Goal: Task Accomplishment & Management: Manage account settings

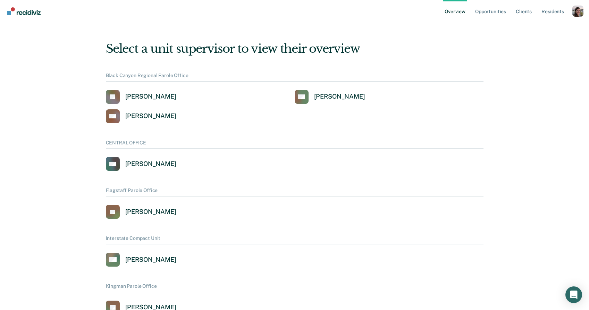
click at [571, 13] on ul "Overview Opportunities Client s Resident s" at bounding box center [507, 11] width 129 height 22
click at [576, 13] on div "Profile dropdown button" at bounding box center [577, 11] width 11 height 11
click at [540, 29] on link "Profile" at bounding box center [549, 32] width 45 height 6
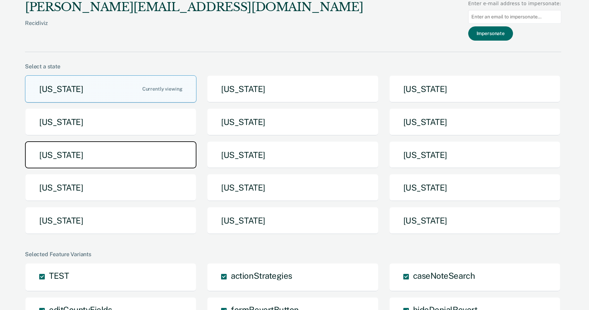
click at [120, 155] on button "[US_STATE]" at bounding box center [110, 154] width 171 height 27
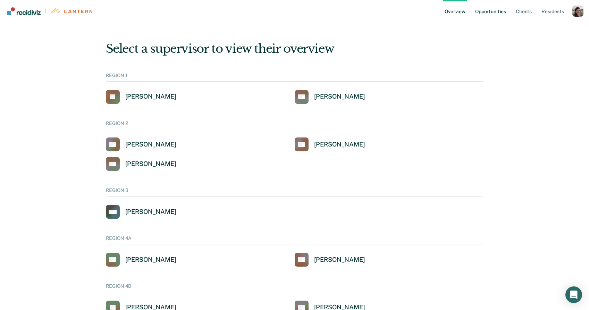
click at [501, 10] on link "Opportunities" at bounding box center [491, 11] width 34 height 22
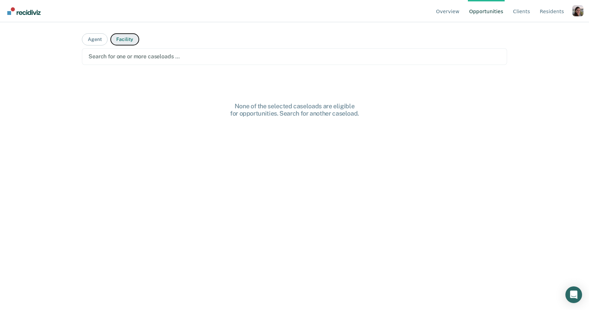
click at [115, 41] on button "Facility" at bounding box center [124, 39] width 29 height 12
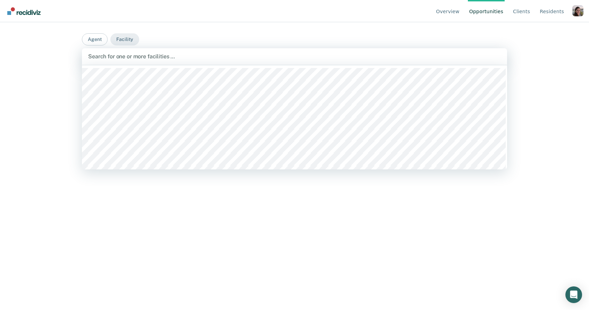
click at [242, 61] on div "Search for one or more facilities …" at bounding box center [294, 56] width 425 height 17
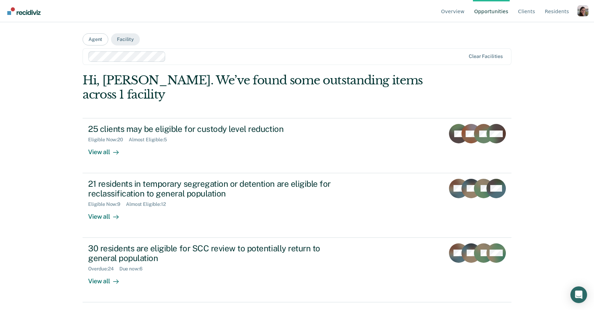
click at [45, 154] on div "Overview Opportunities Client s Resident s Profile How it works Log Out Agent F…" at bounding box center [297, 155] width 594 height 310
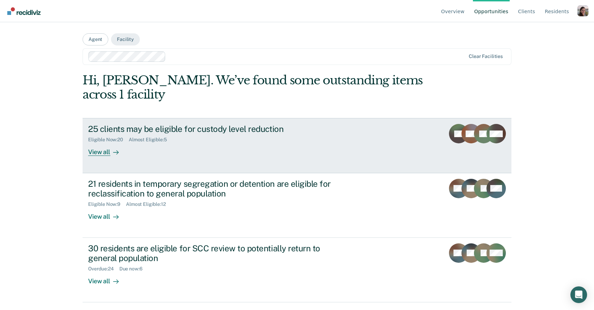
click at [101, 154] on div "View all" at bounding box center [107, 150] width 39 height 14
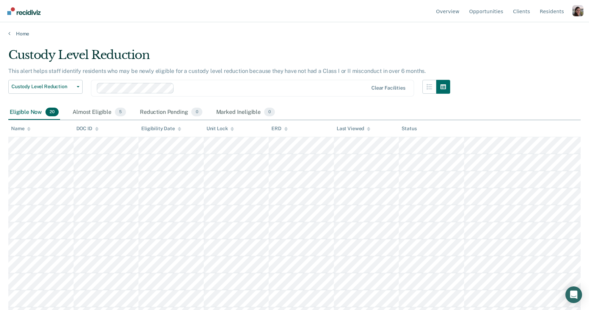
click at [178, 129] on icon at bounding box center [179, 130] width 3 height 2
click at [179, 127] on icon at bounding box center [179, 129] width 3 height 5
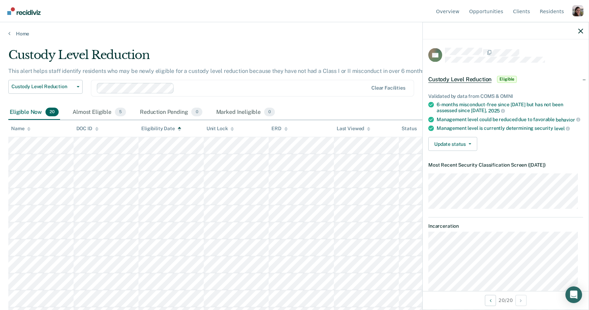
click at [456, 168] on dt "Most Recent Security Classification Screen ( [DATE] )" at bounding box center [505, 165] width 155 height 6
click at [572, 168] on dt "Most Recent Security Classification Screen ( [DATE] )" at bounding box center [505, 165] width 155 height 6
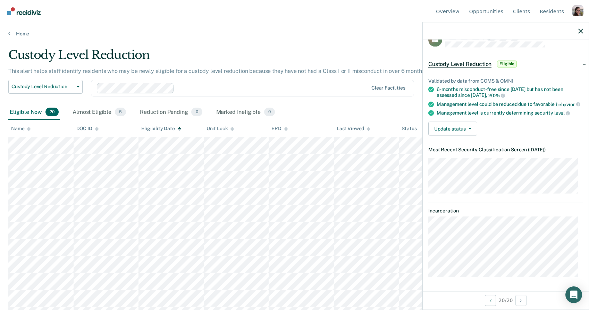
scroll to position [20, 0]
click at [493, 277] on div "AS Custody Level Reduction Eligible Validated by data from COMS & OMNI 6-months…" at bounding box center [506, 165] width 166 height 251
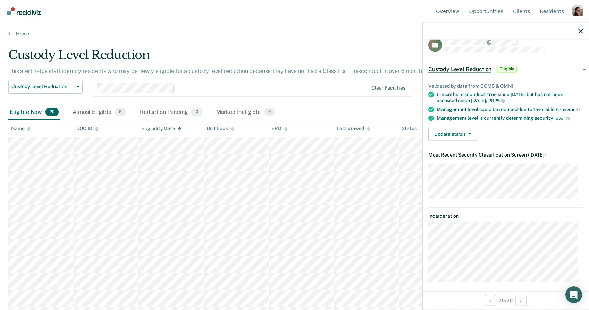
scroll to position [0, 0]
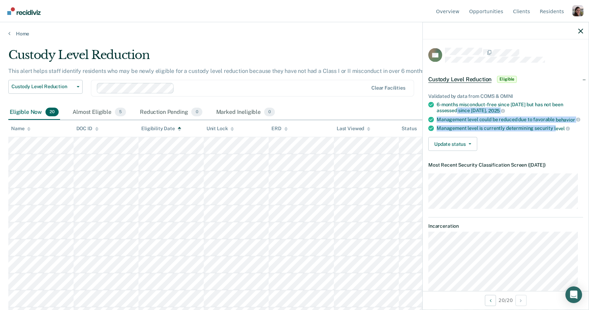
drag, startPoint x: 446, startPoint y: 107, endPoint x: 553, endPoint y: 132, distance: 109.5
click at [553, 131] on ul "Validated by data from COMS & OMNI 6-months misconduct-free since [DATE] but ha…" at bounding box center [505, 112] width 155 height 38
click at [554, 131] on span "level" at bounding box center [562, 129] width 16 height 6
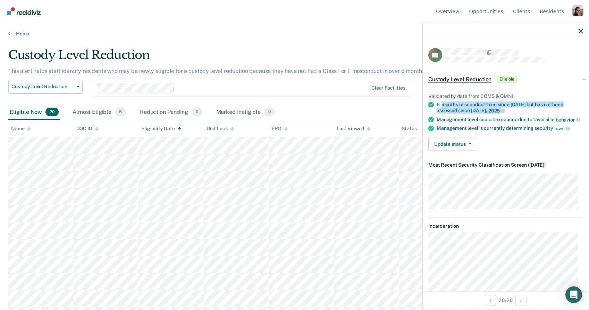
drag, startPoint x: 441, startPoint y: 103, endPoint x: 549, endPoint y: 108, distance: 108.7
click at [549, 108] on div "6-months misconduct-free since [DATE] but has not been assessed since [DATE]" at bounding box center [510, 108] width 146 height 12
click at [457, 150] on button "Update status" at bounding box center [452, 144] width 49 height 14
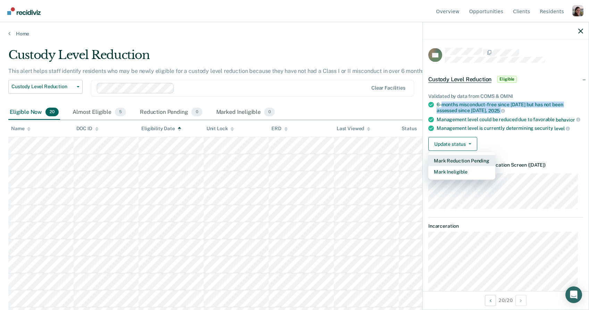
click at [464, 166] on button "Mark Reduction Pending" at bounding box center [461, 160] width 67 height 11
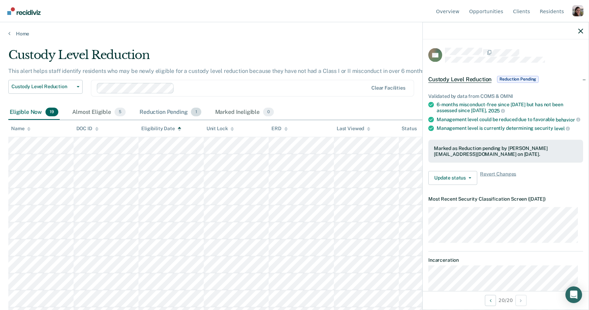
click at [177, 112] on div "Reduction Pending 1" at bounding box center [170, 112] width 65 height 15
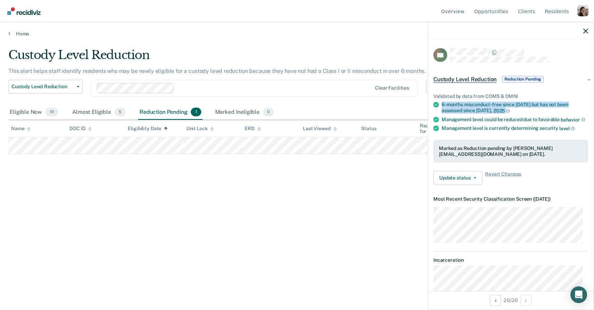
drag, startPoint x: 442, startPoint y: 106, endPoint x: 460, endPoint y: 119, distance: 22.3
click at [575, 111] on div "6-months misconduct-free since [DATE] but has not been assessed since [DATE]" at bounding box center [515, 108] width 146 height 12
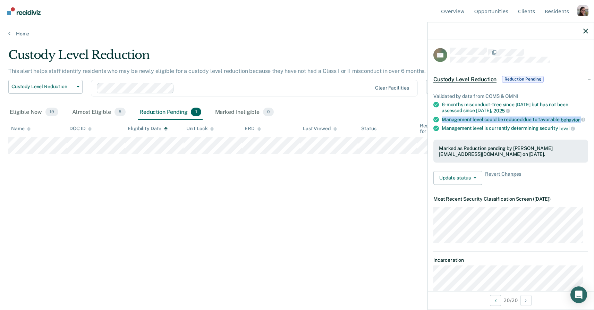
drag, startPoint x: 443, startPoint y: 117, endPoint x: 498, endPoint y: 128, distance: 56.1
click at [498, 128] on ul "Validated by data from COMS & OMNI 6-months misconduct-free since [DATE] but ha…" at bounding box center [510, 112] width 155 height 38
click at [463, 132] on div "Management level is currently determining security level" at bounding box center [515, 128] width 146 height 6
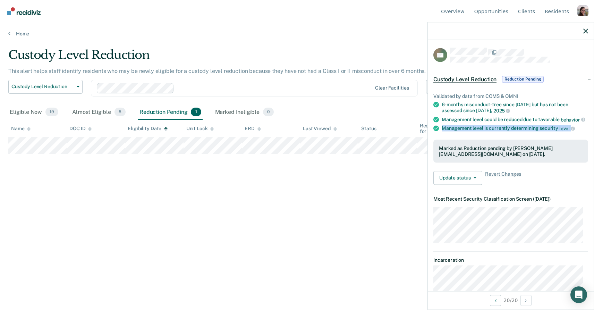
click at [463, 132] on div "Management level is currently determining security level" at bounding box center [515, 128] width 146 height 6
click at [511, 131] on div "Management level is currently determining security level" at bounding box center [515, 128] width 146 height 6
click at [243, 112] on div "Marked Ineligible 0" at bounding box center [245, 112] width 62 height 15
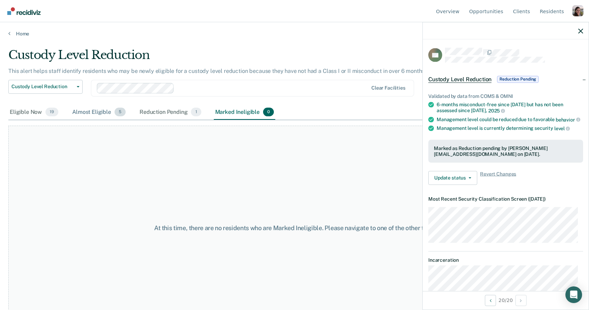
click at [94, 112] on div "Almost Eligible 5" at bounding box center [99, 112] width 56 height 15
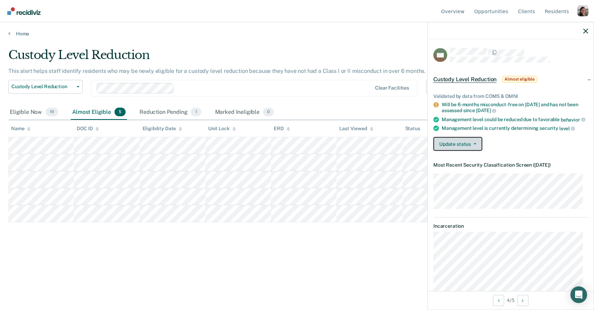
click at [452, 151] on button "Update status" at bounding box center [457, 144] width 49 height 14
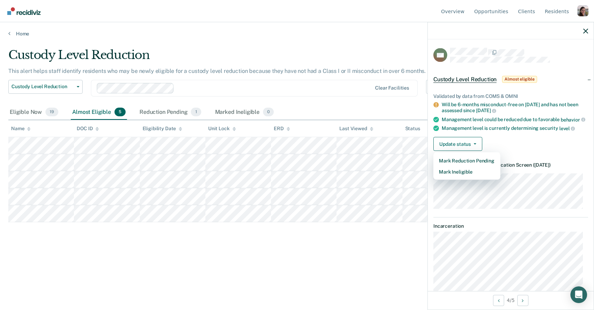
click at [520, 132] on div "Management level is currently determining security level" at bounding box center [515, 128] width 146 height 6
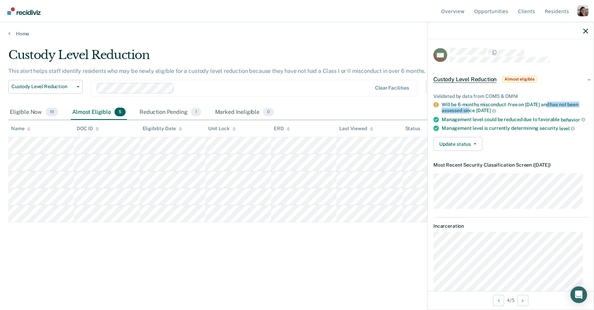
drag, startPoint x: 518, startPoint y: 103, endPoint x: 544, endPoint y: 106, distance: 26.2
click at [544, 106] on div "Will be 6-months misconduct-free on [DATE] and has not been assessed since [DAT…" at bounding box center [515, 108] width 146 height 12
drag, startPoint x: 540, startPoint y: 111, endPoint x: 455, endPoint y: 109, distance: 85.4
click at [455, 109] on div "Will be 6-months misconduct-free on [DATE] and has not been assessed since [DAT…" at bounding box center [515, 108] width 146 height 12
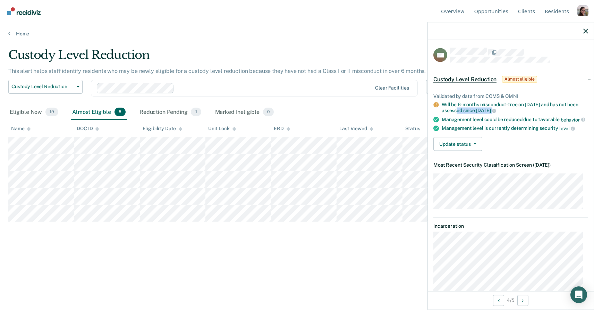
click at [455, 109] on div "Will be 6-months misconduct-free on [DATE] and has not been assessed since [DAT…" at bounding box center [515, 108] width 146 height 12
click at [463, 146] on button "Update status" at bounding box center [457, 144] width 49 height 14
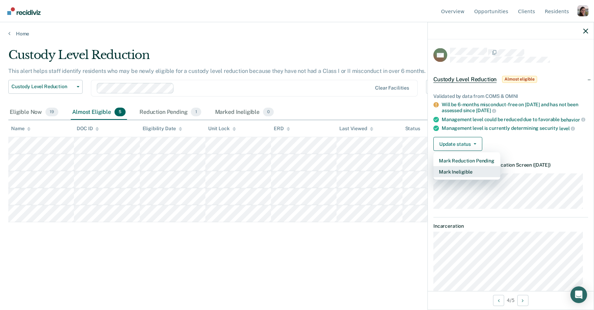
click at [465, 176] on button "Mark Ineligible" at bounding box center [466, 171] width 67 height 11
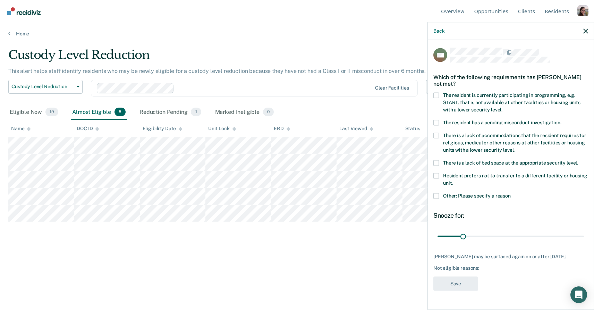
click at [437, 94] on span at bounding box center [436, 95] width 6 height 6
click at [502, 107] on input "The resident is currently participating in programming, e.g. START, that is not…" at bounding box center [502, 107] width 0 height 0
click at [437, 94] on span at bounding box center [436, 95] width 6 height 6
click at [502, 107] on input "The resident is currently participating in programming, e.g. START, that is not…" at bounding box center [502, 107] width 0 height 0
click at [438, 121] on span at bounding box center [436, 123] width 6 height 6
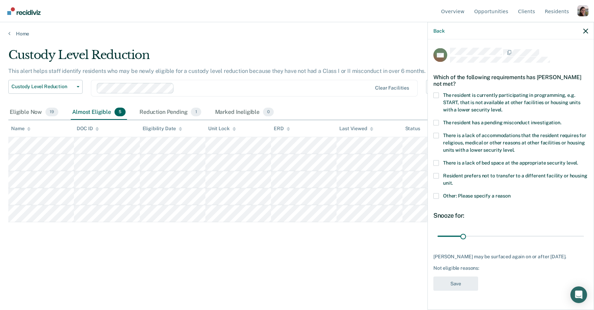
click at [561, 120] on input "The resident has a pending misconduct investigation." at bounding box center [561, 120] width 0 height 0
click at [438, 121] on span at bounding box center [436, 123] width 6 height 6
click at [561, 120] on input "The resident has a pending misconduct investigation." at bounding box center [561, 120] width 0 height 0
click at [438, 134] on span at bounding box center [436, 136] width 6 height 6
click at [515, 147] on input "There is a lack of accommodations that the resident requires for religious, med…" at bounding box center [515, 147] width 0 height 0
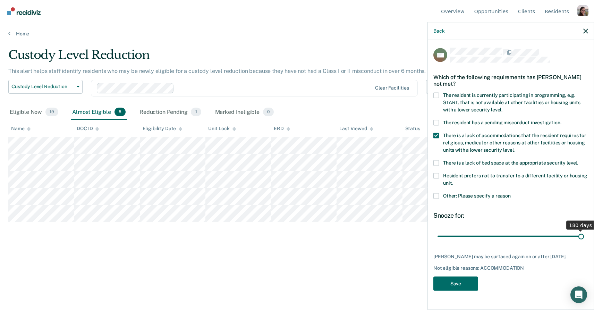
drag, startPoint x: 461, startPoint y: 235, endPoint x: 590, endPoint y: 237, distance: 128.7
type input "180"
click at [584, 237] on input "range" at bounding box center [511, 236] width 146 height 12
click at [438, 162] on span at bounding box center [436, 163] width 6 height 6
click at [578, 160] on input "There is a lack of bed space at the appropriate security level." at bounding box center [578, 160] width 0 height 0
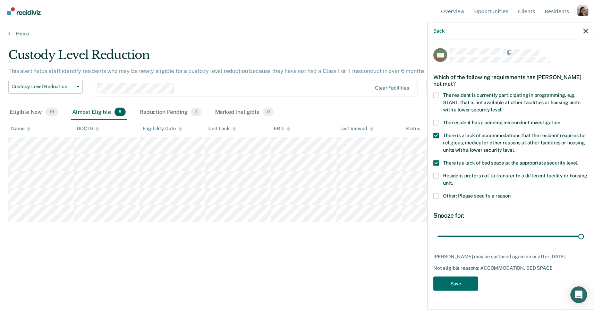
click at [436, 196] on span at bounding box center [436, 196] width 6 height 6
click at [511, 193] on input "Other: Please specify a reason" at bounding box center [511, 193] width 0 height 0
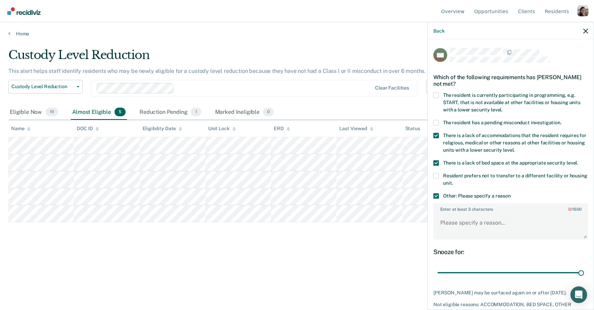
click at [437, 196] on span at bounding box center [436, 196] width 6 height 6
click at [511, 193] on input "Other: Please specify a reason" at bounding box center [511, 193] width 0 height 0
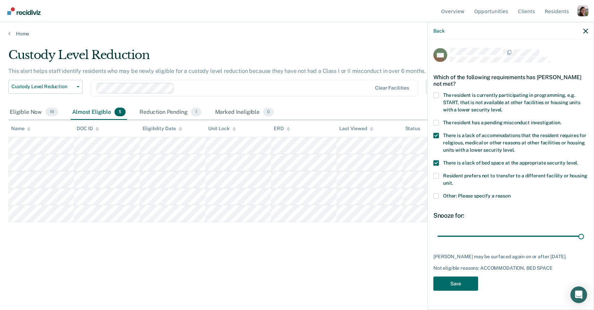
click at [437, 196] on span at bounding box center [436, 196] width 6 height 6
click at [511, 193] on input "Other: Please specify a reason" at bounding box center [511, 193] width 0 height 0
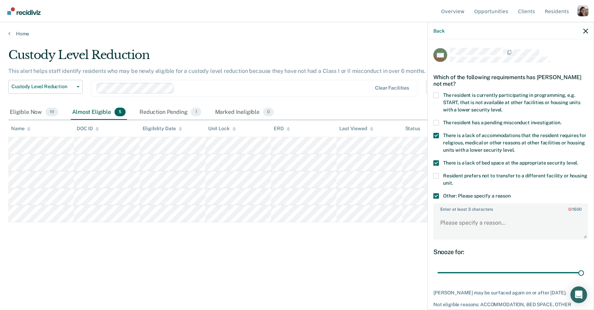
click at [437, 196] on span at bounding box center [436, 196] width 6 height 6
click at [511, 193] on input "Other: Please specify a reason" at bounding box center [511, 193] width 0 height 0
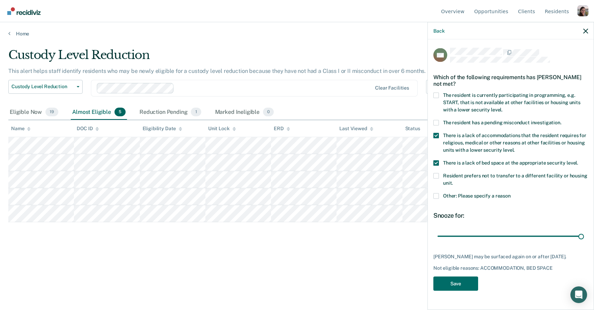
click at [437, 196] on span at bounding box center [436, 196] width 6 height 6
click at [511, 193] on input "Other: Please specify a reason" at bounding box center [511, 193] width 0 height 0
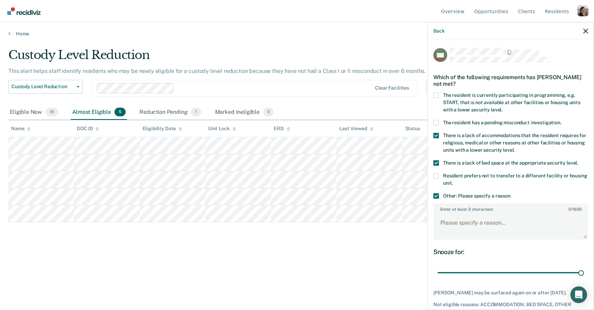
click at [437, 196] on span at bounding box center [436, 196] width 6 height 6
click at [511, 193] on input "Other: Please specify a reason" at bounding box center [511, 193] width 0 height 0
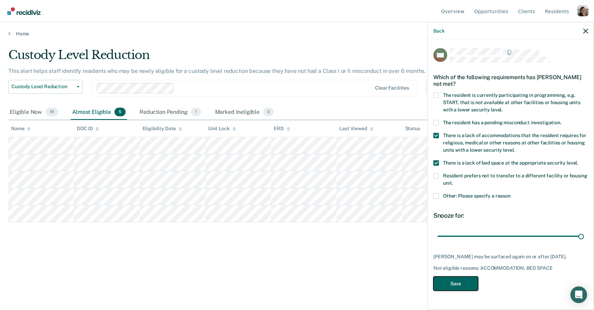
click at [450, 280] on button "Save" at bounding box center [455, 283] width 45 height 14
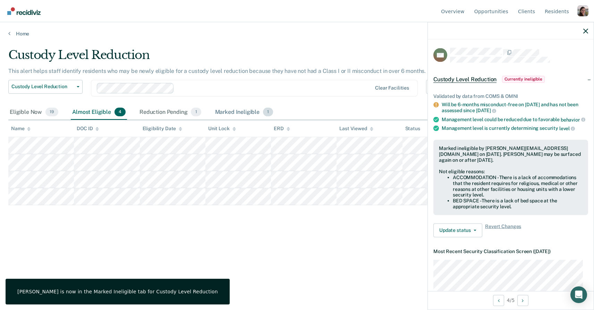
click at [232, 110] on div "Marked Ineligible 1" at bounding box center [244, 112] width 61 height 15
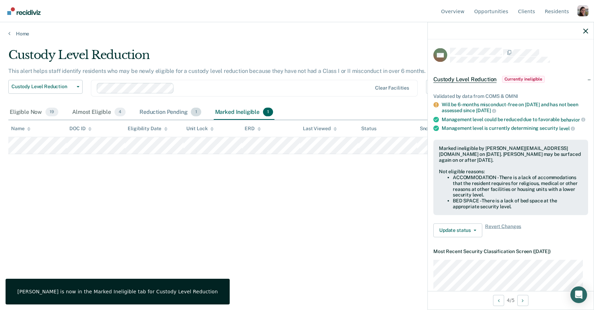
click at [164, 112] on div "Reduction Pending 1" at bounding box center [170, 112] width 65 height 15
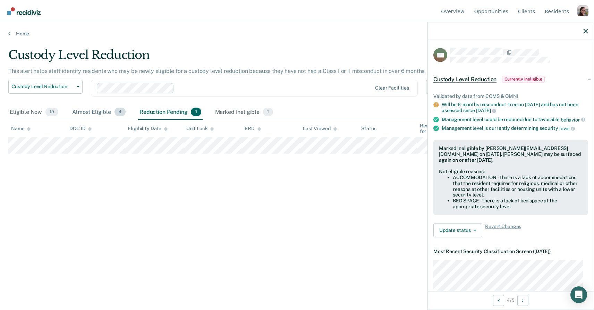
click at [97, 114] on div "Almost Eligible 4" at bounding box center [99, 112] width 56 height 15
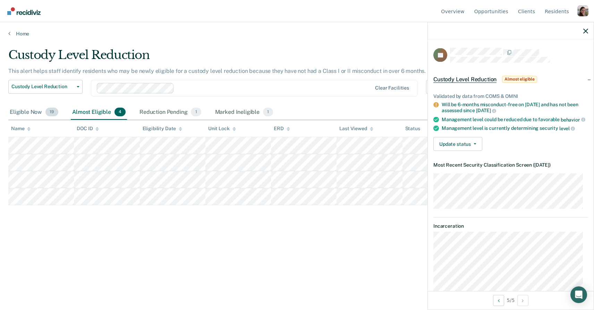
click at [33, 111] on div "Eligible Now 19" at bounding box center [33, 112] width 51 height 15
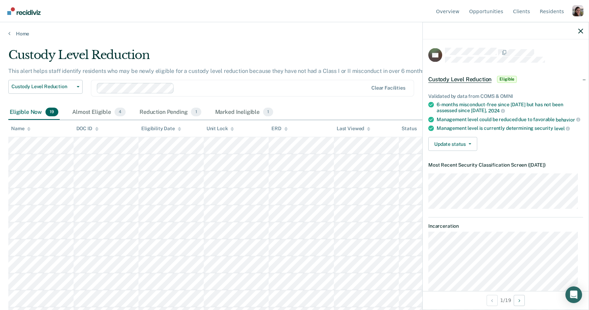
click at [526, 229] on dt "Incarceration" at bounding box center [505, 226] width 155 height 6
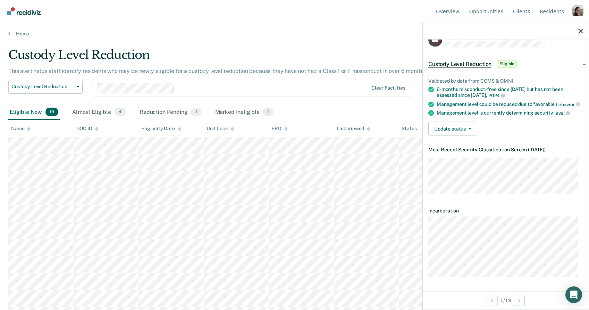
scroll to position [20, 0]
click at [8, 30] on div "Home" at bounding box center [294, 29] width 589 height 15
click at [9, 32] on icon at bounding box center [9, 34] width 2 height 6
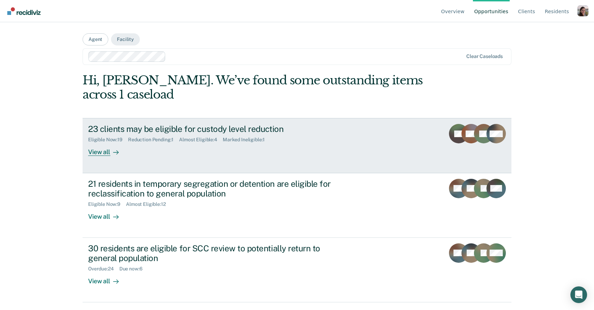
click at [105, 153] on div "View all" at bounding box center [107, 150] width 39 height 14
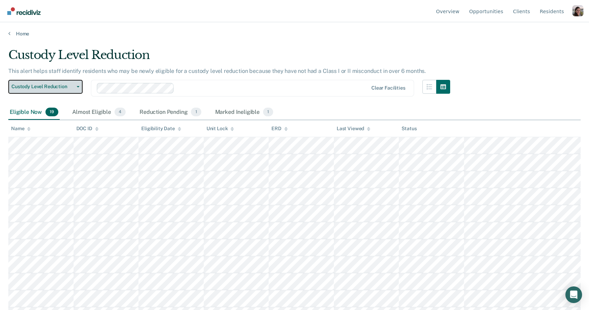
click at [74, 88] on span "Custody Level Reduction" at bounding box center [42, 87] width 62 height 6
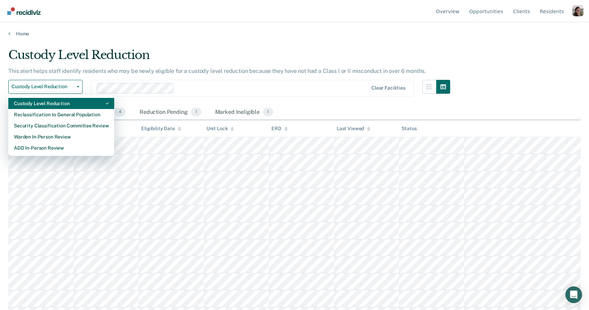
click at [58, 108] on div "Custody Level Reduction" at bounding box center [61, 103] width 95 height 11
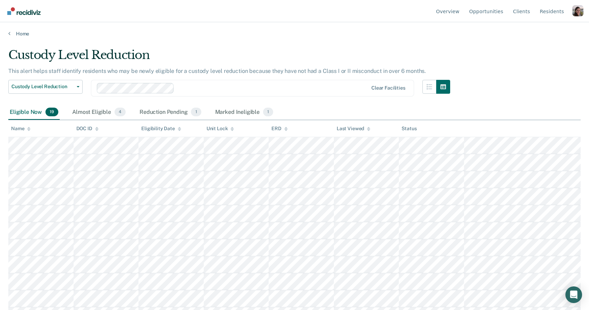
click at [304, 50] on div "Custody Level Reduction" at bounding box center [229, 58] width 442 height 20
click at [97, 113] on div "Almost Eligible 4" at bounding box center [99, 112] width 56 height 15
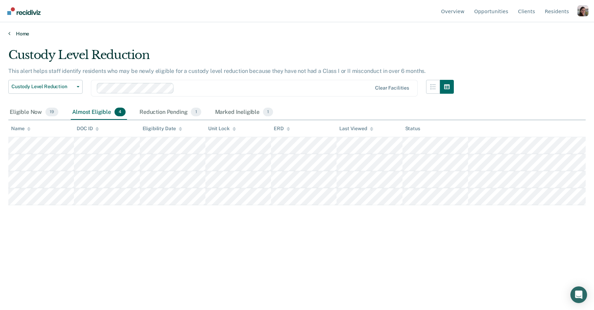
click at [196, 31] on link "Home" at bounding box center [296, 34] width 577 height 6
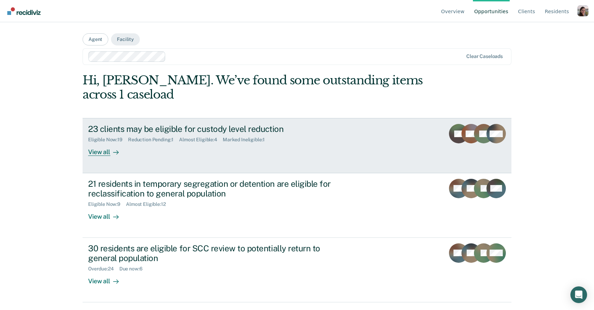
click at [113, 146] on div "View all" at bounding box center [107, 150] width 39 height 14
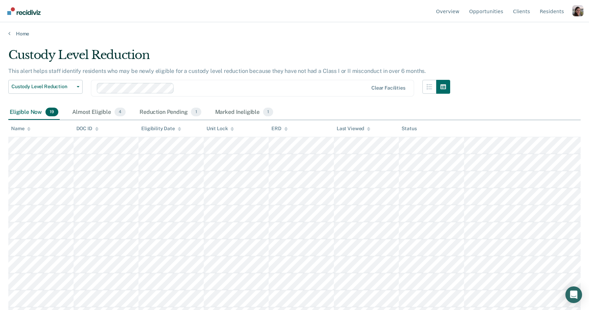
click at [576, 15] on div "Profile dropdown button" at bounding box center [577, 10] width 11 height 11
click at [536, 29] on link "Profile" at bounding box center [549, 32] width 45 height 6
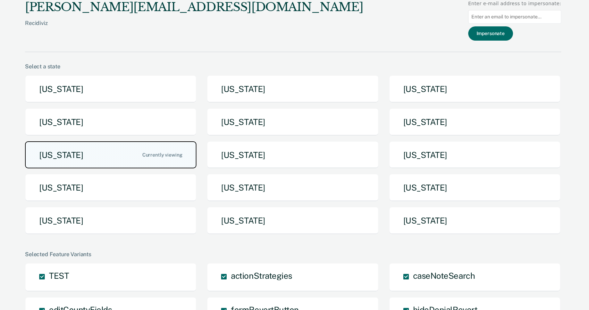
click at [139, 150] on button "[US_STATE]" at bounding box center [110, 154] width 171 height 27
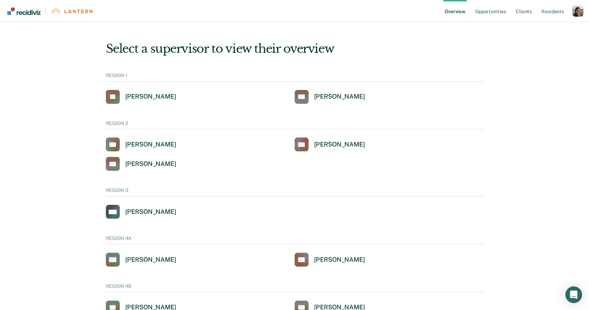
click at [579, 6] on div "Profile dropdown button" at bounding box center [577, 11] width 11 height 11
click at [548, 28] on button "Profile" at bounding box center [549, 31] width 67 height 11
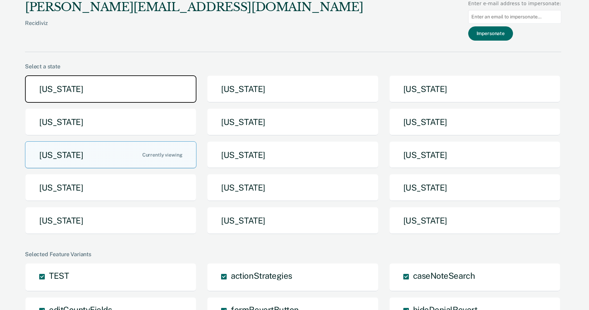
click at [168, 86] on button "[US_STATE]" at bounding box center [110, 88] width 171 height 27
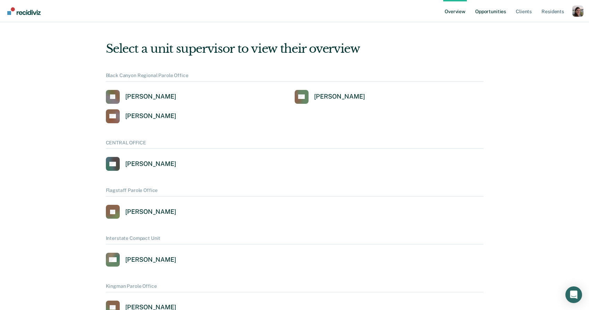
click at [491, 10] on link "Opportunities" at bounding box center [491, 11] width 34 height 22
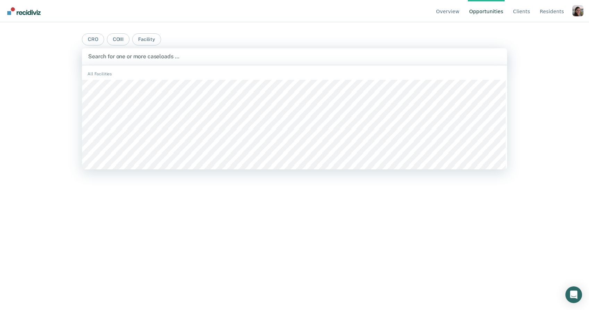
click at [296, 63] on div "Search for one or more caseloads …" at bounding box center [294, 56] width 425 height 17
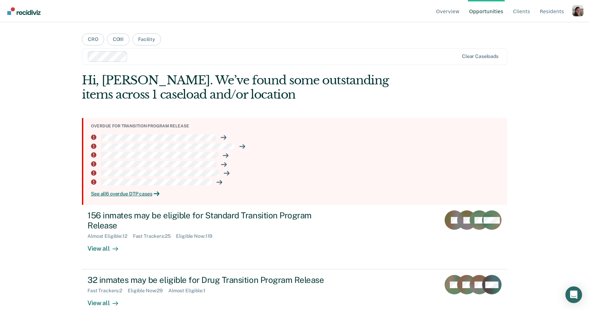
scroll to position [14, 0]
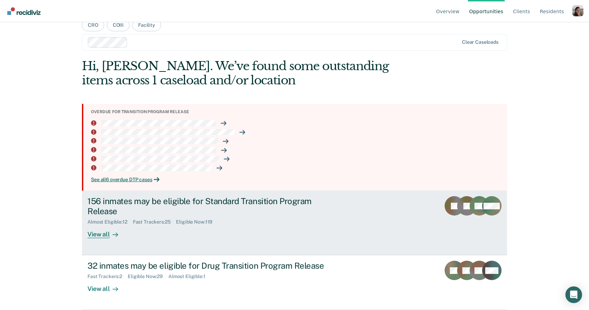
click at [91, 237] on div "View all" at bounding box center [106, 232] width 39 height 14
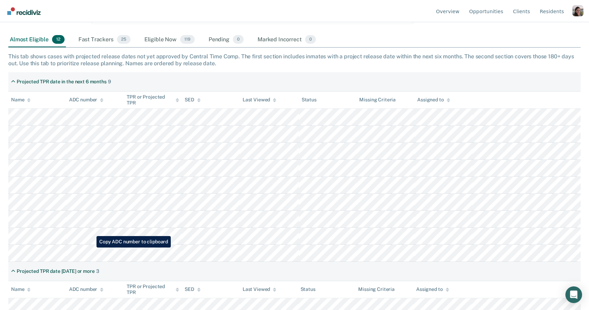
scroll to position [117, 0]
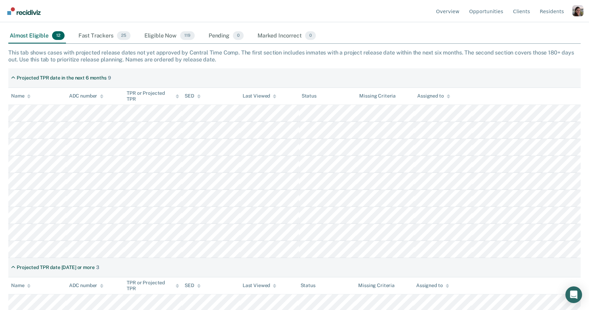
click at [367, 20] on nav "Overview Opportunities Client s Resident s Profile How it works Log Out" at bounding box center [295, 11] width 578 height 22
